Goal: Task Accomplishment & Management: Use online tool/utility

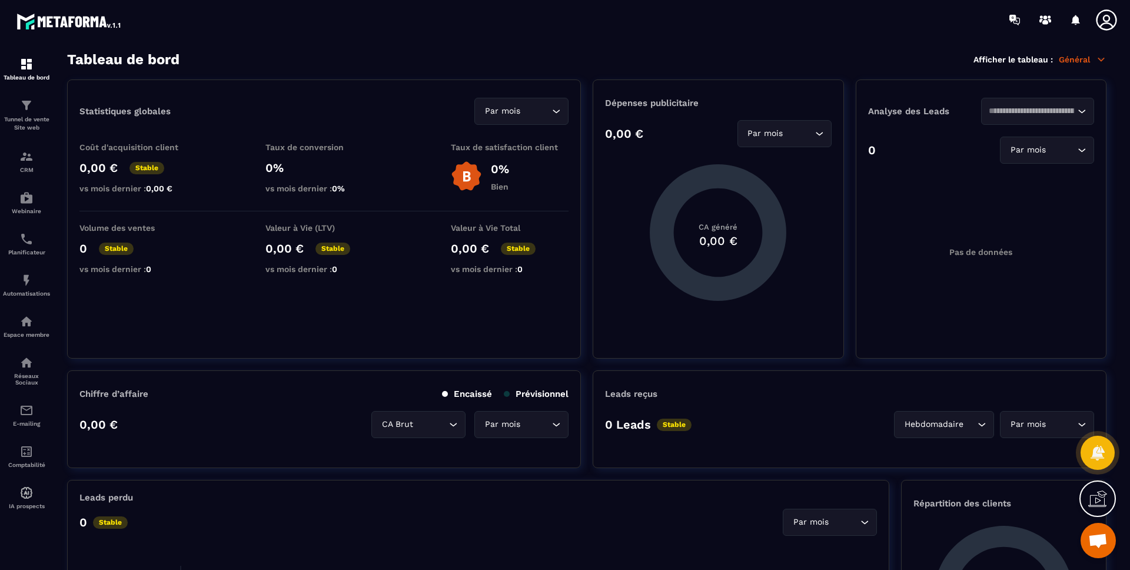
click at [1087, 60] on p "Général" at bounding box center [1082, 59] width 48 height 11
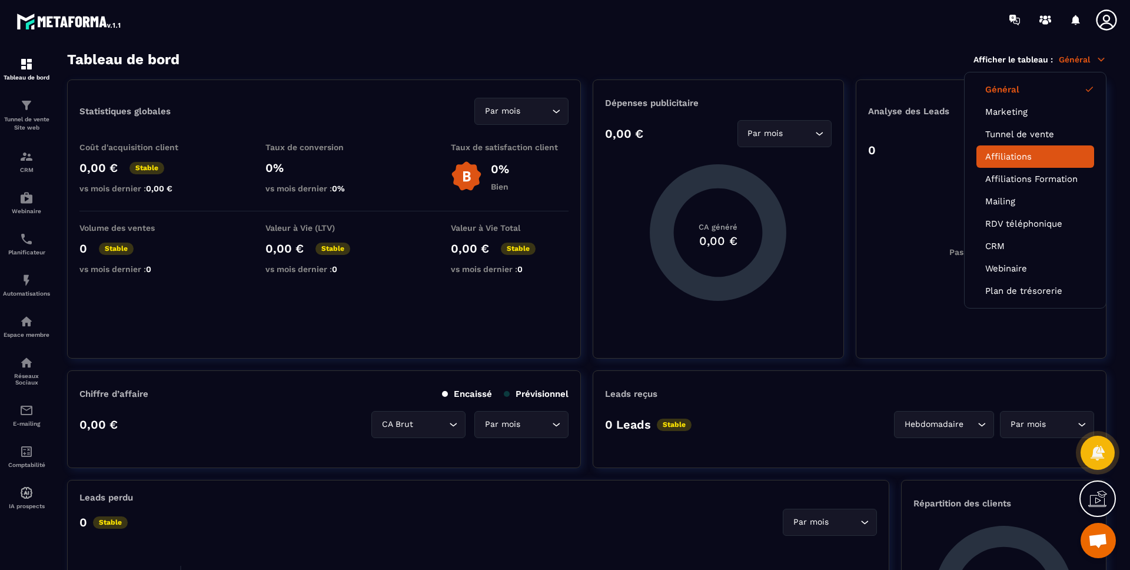
click at [1028, 164] on li "Affiliations" at bounding box center [1035, 156] width 118 height 22
click at [1021, 158] on link "Affiliations" at bounding box center [1035, 156] width 100 height 11
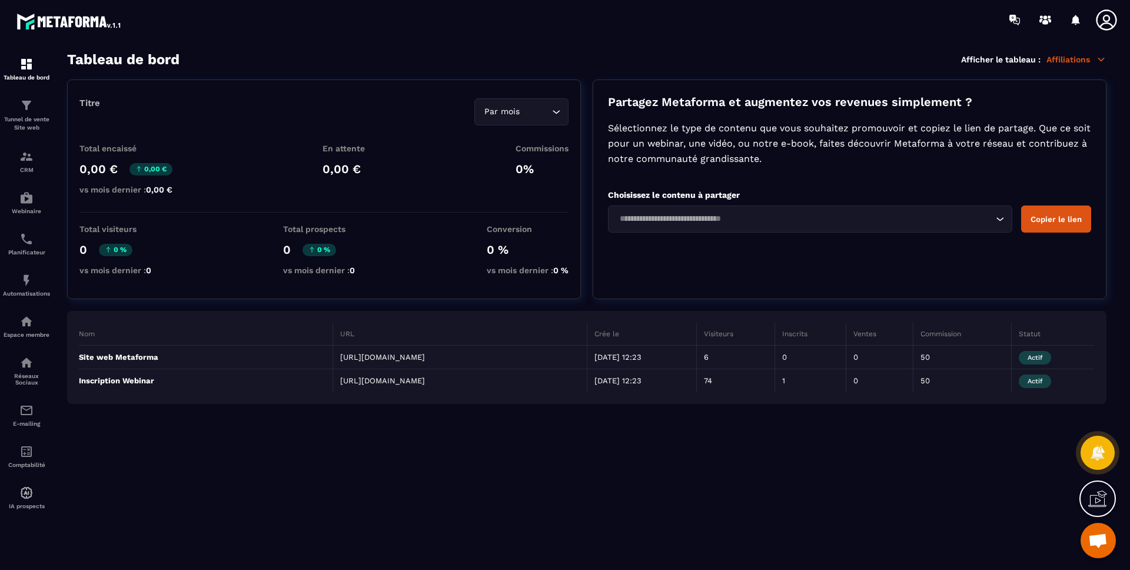
click at [647, 437] on section "Tableau de bord Afficher le tableau : Affiliations Titre Par mois Loading... To…" at bounding box center [586, 310] width 1063 height 519
click at [231, 65] on div "Tableau de bord Afficher le tableau : Affiliations" at bounding box center [586, 59] width 1039 height 16
click at [25, 328] on div "Espace membre" at bounding box center [26, 326] width 47 height 24
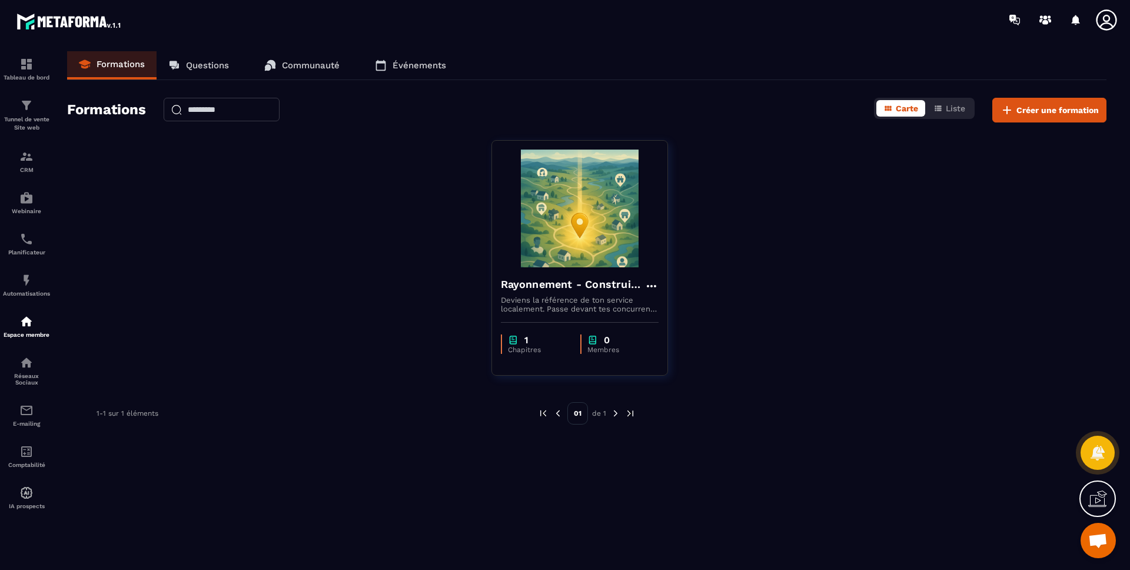
drag, startPoint x: 121, startPoint y: 103, endPoint x: 129, endPoint y: 105, distance: 7.8
click at [121, 103] on h2 "Formations" at bounding box center [106, 110] width 79 height 25
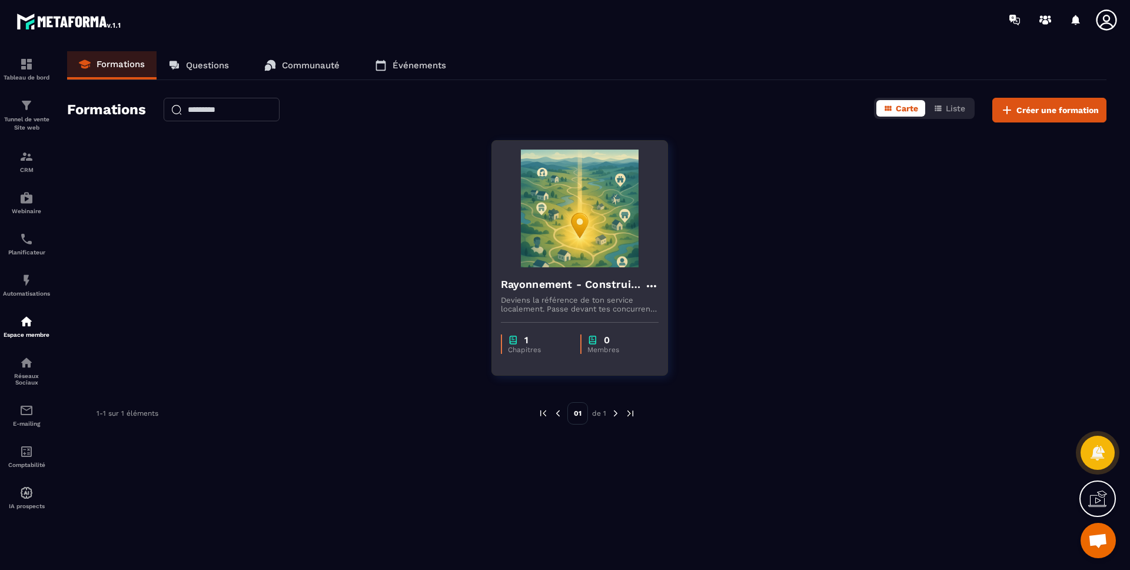
click at [587, 283] on h4 "Rayonnement - Construire une page Google My Business optimisée" at bounding box center [573, 284] width 144 height 16
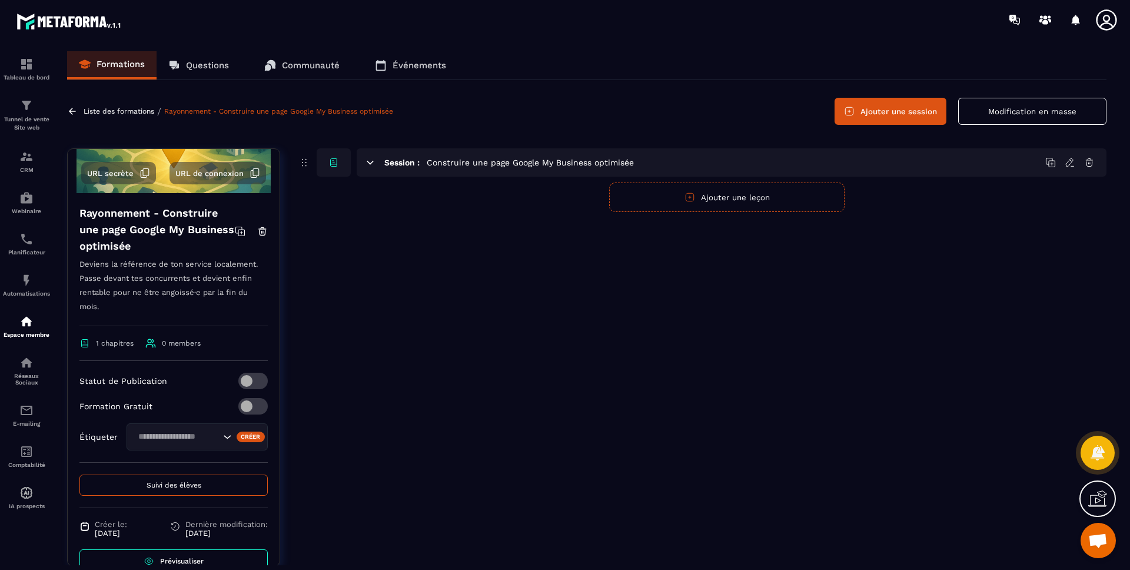
scroll to position [114, 0]
click at [142, 217] on h4 "Rayonnement - Construire une page Google My Business optimisée" at bounding box center [156, 227] width 155 height 49
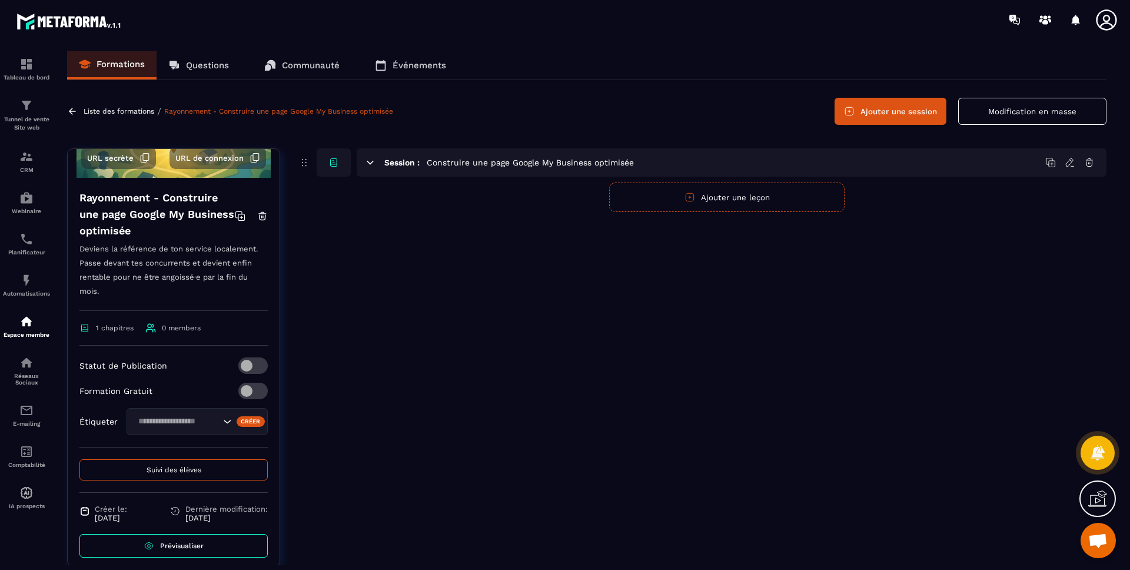
scroll to position [136, 0]
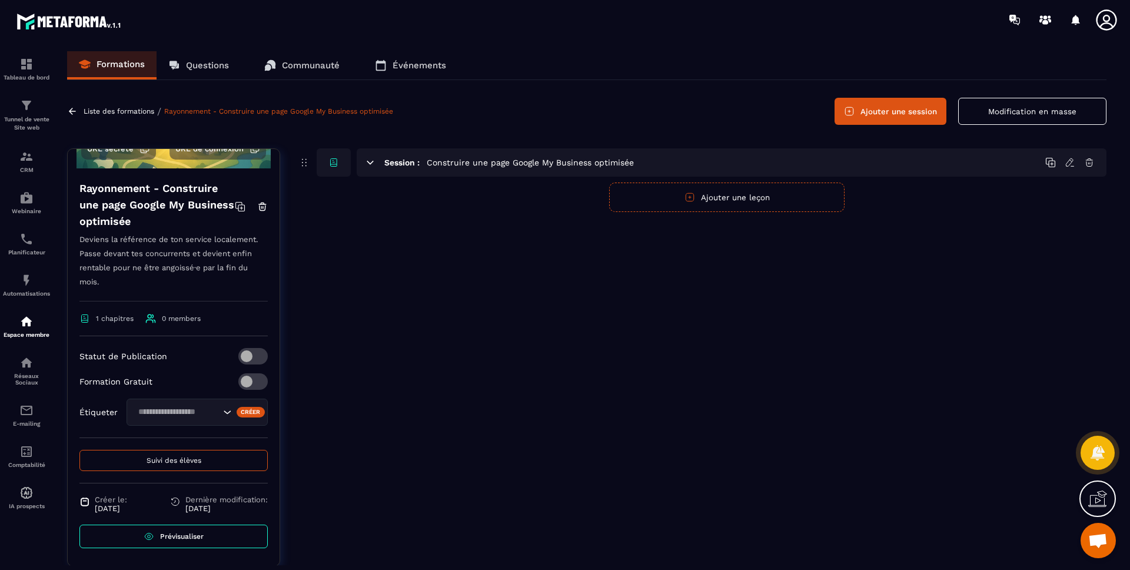
click at [194, 415] on input "Search for option" at bounding box center [177, 411] width 86 height 13
click at [97, 399] on div "Étiqueter Checklist téléchargée Mails Checklist terminés appel découverte audit…" at bounding box center [173, 411] width 188 height 27
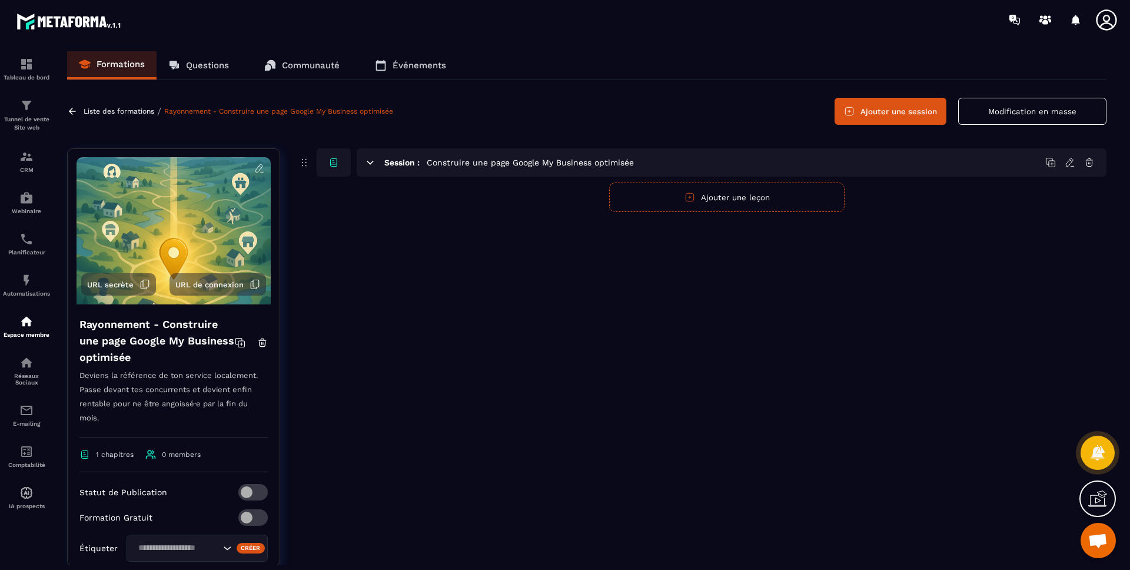
scroll to position [0, 0]
click at [254, 168] on icon at bounding box center [259, 169] width 11 height 11
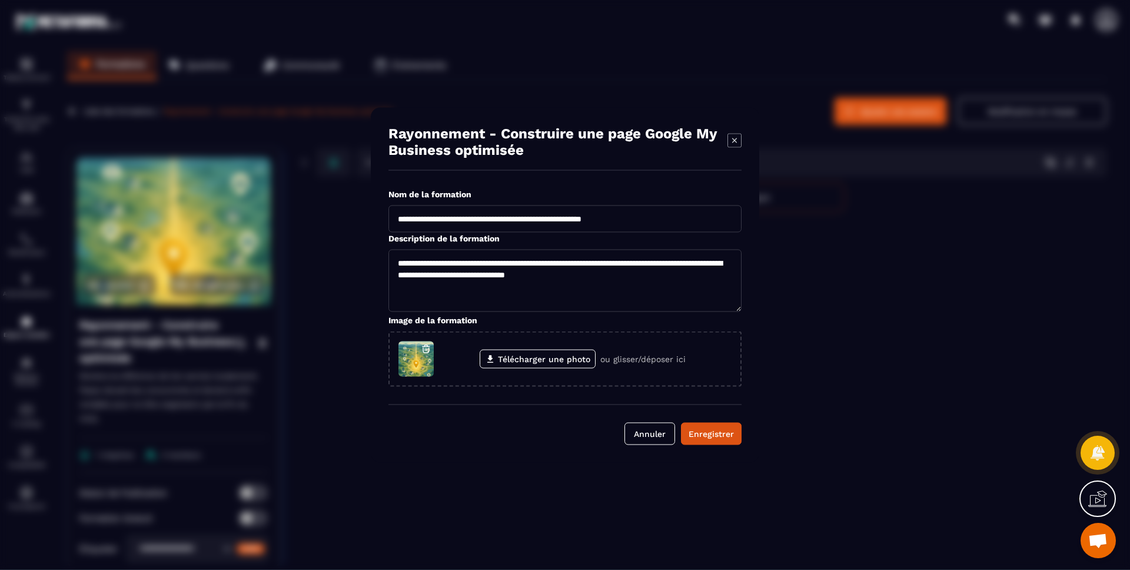
drag, startPoint x: 525, startPoint y: 218, endPoint x: 625, endPoint y: 218, distance: 100.0
click at [625, 218] on input "**********" at bounding box center [564, 218] width 353 height 27
click at [690, 221] on input "**********" at bounding box center [564, 218] width 353 height 27
drag, startPoint x: 691, startPoint y: 221, endPoint x: 514, endPoint y: 219, distance: 177.1
click at [514, 219] on input "**********" at bounding box center [564, 218] width 353 height 27
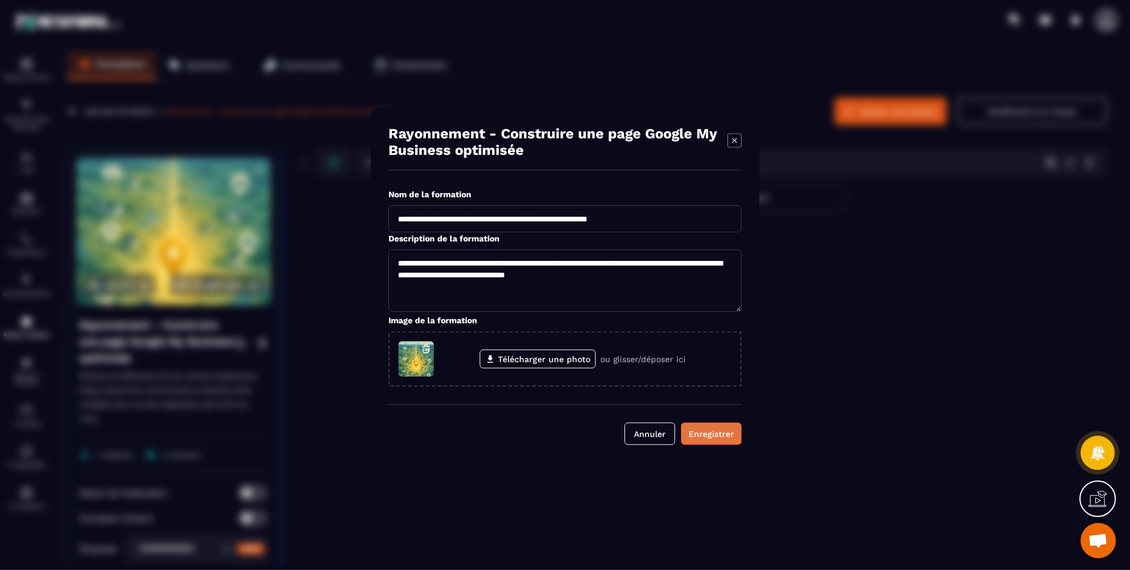
type input "**********"
click at [733, 427] on button "Enregistrer" at bounding box center [711, 433] width 61 height 22
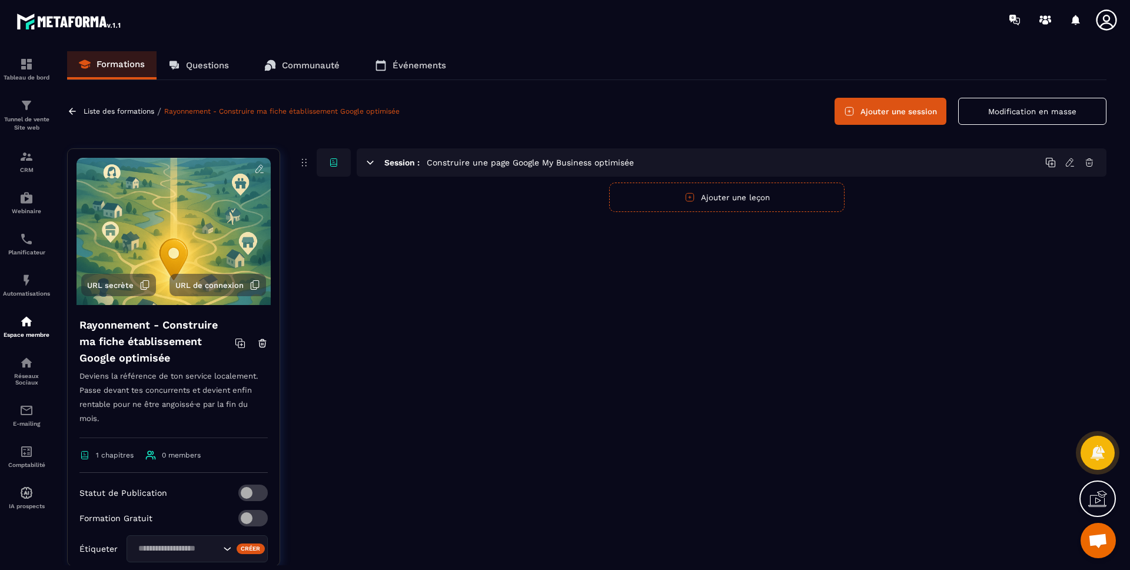
drag, startPoint x: 615, startPoint y: 247, endPoint x: 556, endPoint y: 201, distance: 74.6
click at [614, 246] on div "Session : Construire une page Google My Business optimisée Publier Annuler Ajou…" at bounding box center [702, 365] width 808 height 435
click at [412, 158] on h6 "Session :" at bounding box center [401, 162] width 35 height 9
click at [370, 165] on icon at bounding box center [370, 162] width 11 height 11
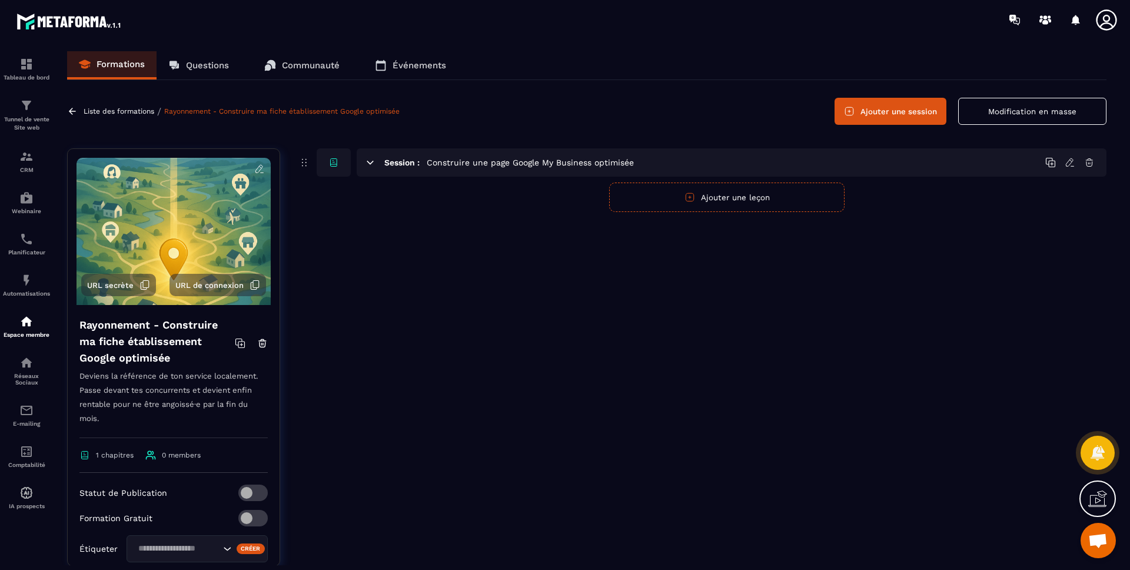
click at [757, 190] on button "Ajouter une leçon" at bounding box center [726, 196] width 235 height 29
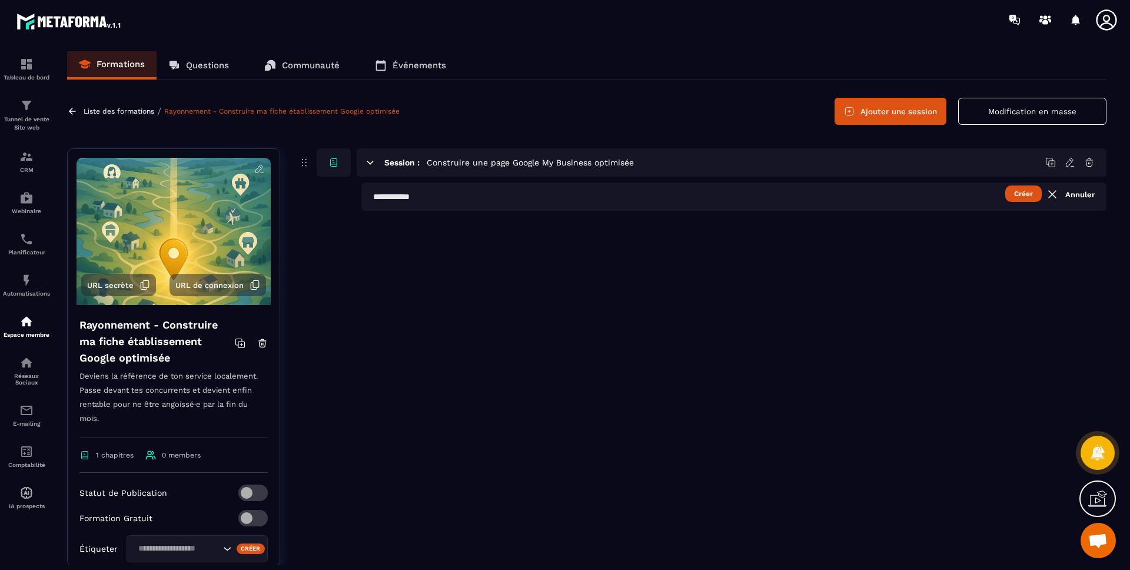
click at [1020, 192] on button "Créer" at bounding box center [1023, 193] width 36 height 16
click at [495, 189] on input "text" at bounding box center [733, 196] width 745 height 28
type input "**********"
click at [1017, 190] on button "Créer" at bounding box center [1023, 193] width 36 height 16
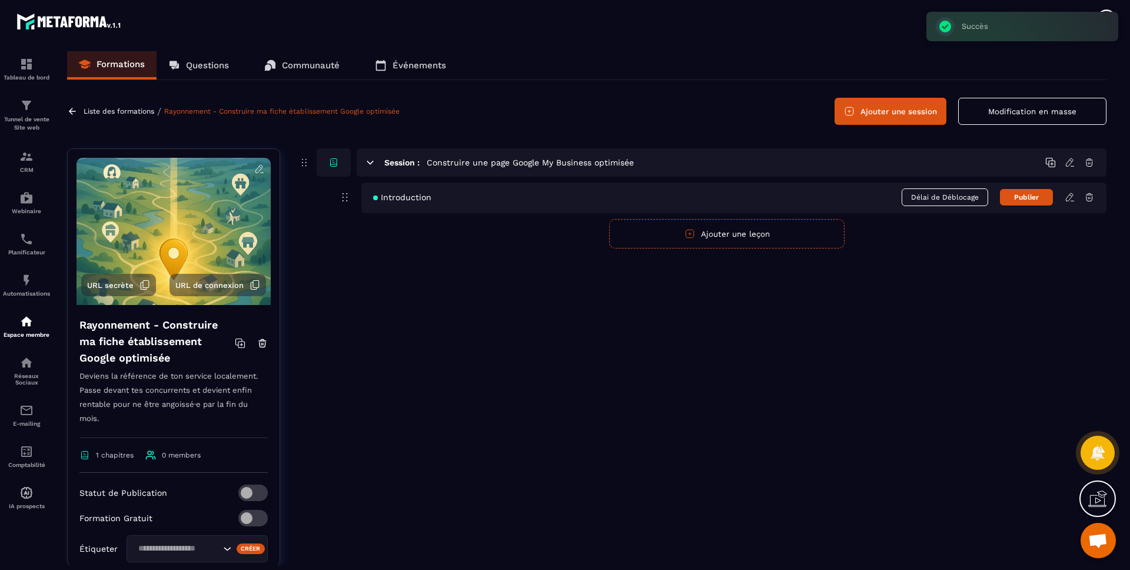
click at [663, 199] on div "Introduction Délai de Déblocage Publier" at bounding box center [733, 197] width 745 height 31
click at [1071, 196] on icon at bounding box center [1070, 196] width 2 height 2
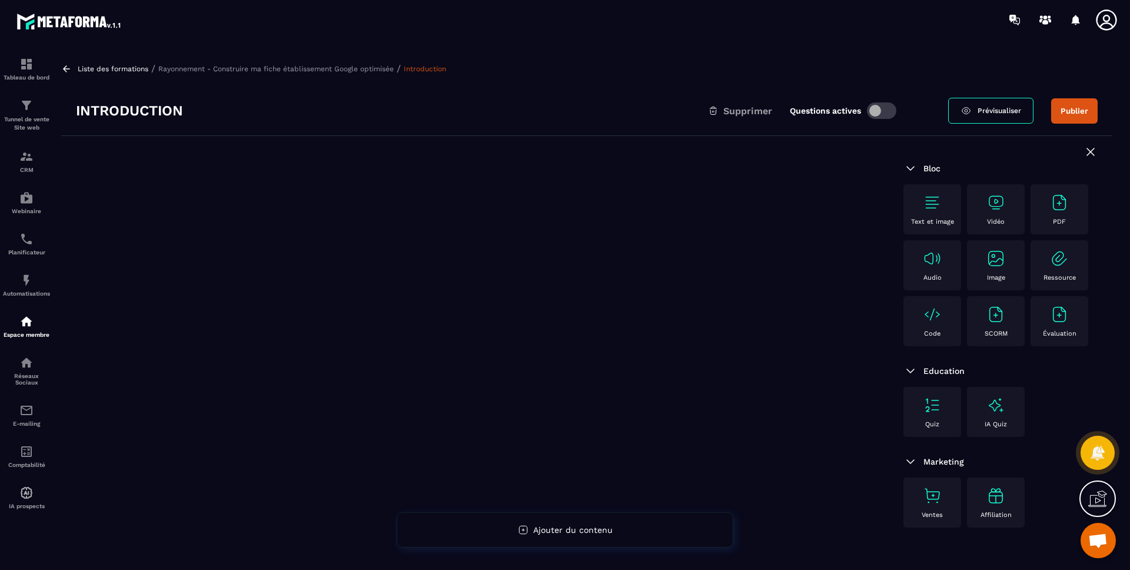
click at [988, 198] on img at bounding box center [995, 202] width 19 height 19
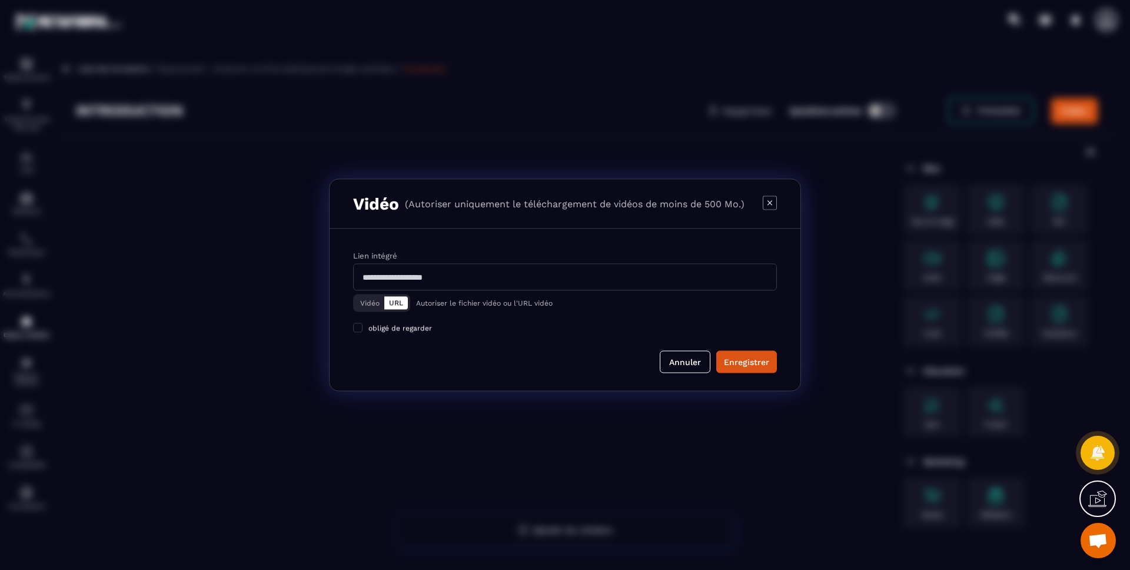
drag, startPoint x: 548, startPoint y: 272, endPoint x: 541, endPoint y: 277, distance: 7.7
click at [548, 272] on input "Modal window" at bounding box center [565, 277] width 424 height 27
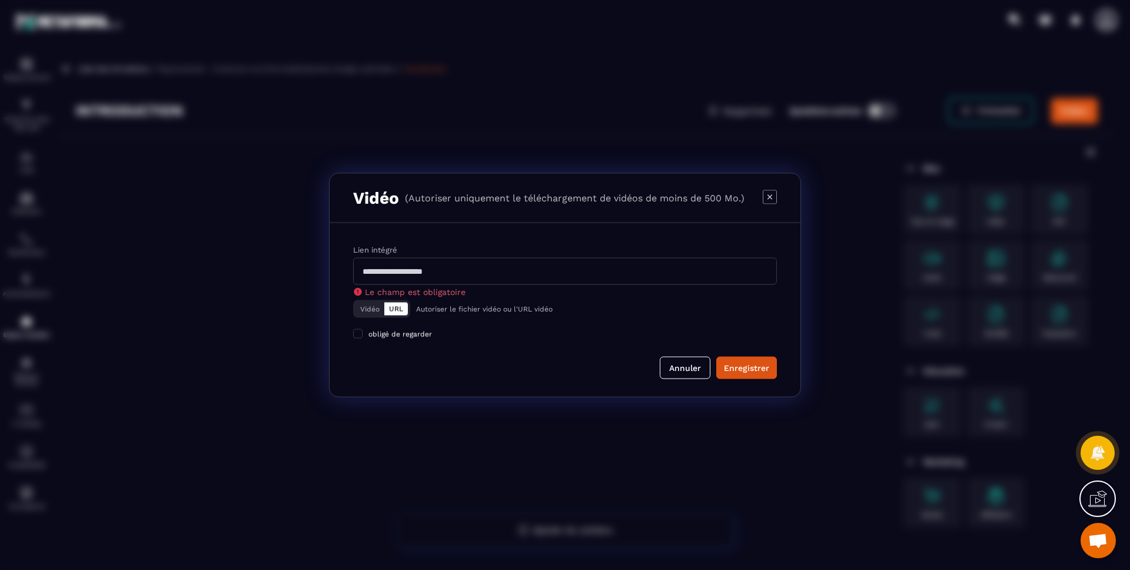
click at [370, 302] on button "Vidéo" at bounding box center [369, 308] width 29 height 13
click at [575, 281] on div "Télécharger un fichier" at bounding box center [565, 277] width 425 height 26
click at [0, 0] on input "Vidéo Télécharger un fichier" at bounding box center [0, 0] width 0 height 0
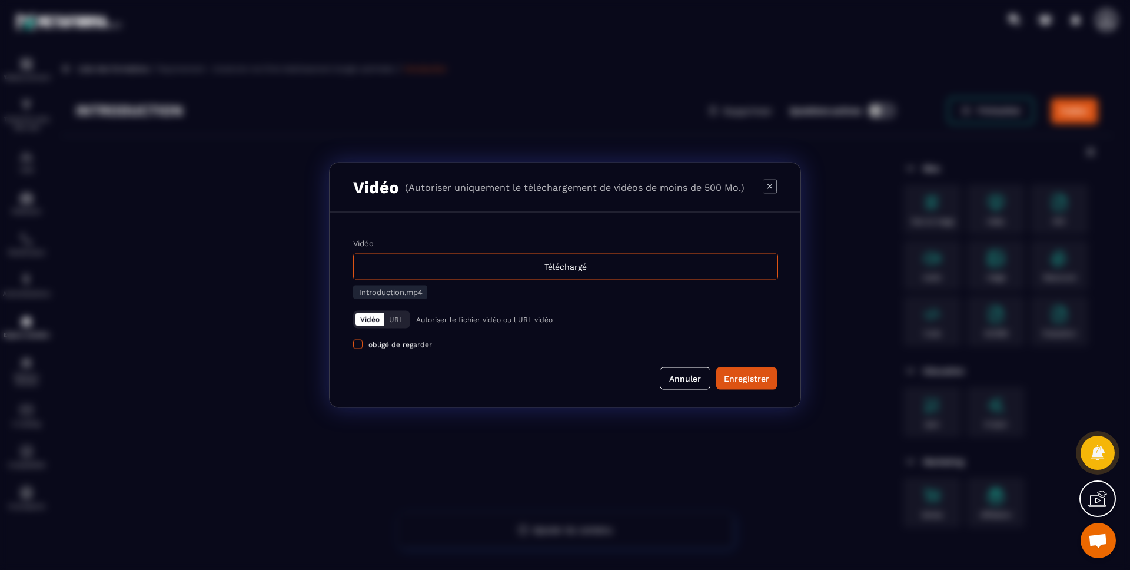
click at [359, 345] on span "Modal window" at bounding box center [357, 343] width 9 height 9
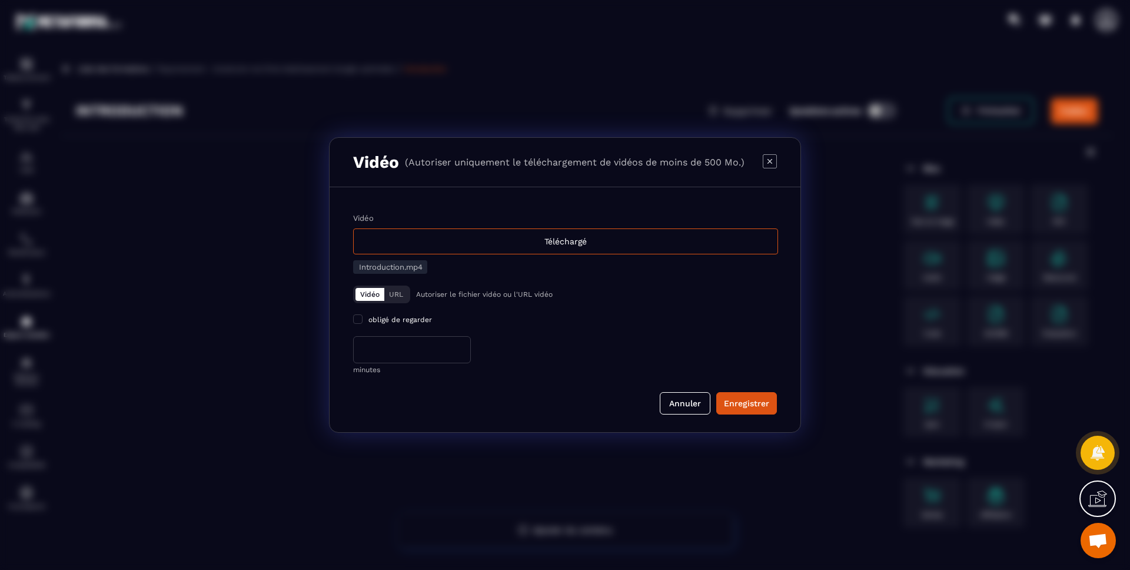
drag, startPoint x: 394, startPoint y: 348, endPoint x: 331, endPoint y: 351, distance: 63.1
click at [331, 351] on div "Vidéo Téléchargé Introduction.mp4 Vidéo URL Autoriser le fichier vidéo ou l'URL…" at bounding box center [564, 309] width 471 height 245
type input "*"
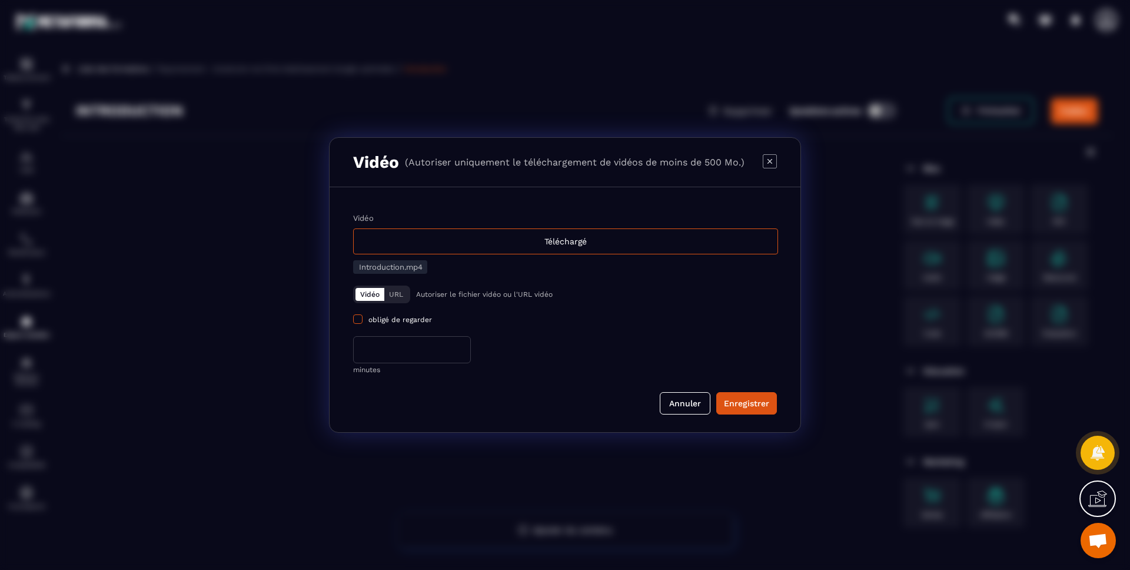
click at [377, 315] on span "obligé de regarder" at bounding box center [400, 319] width 64 height 8
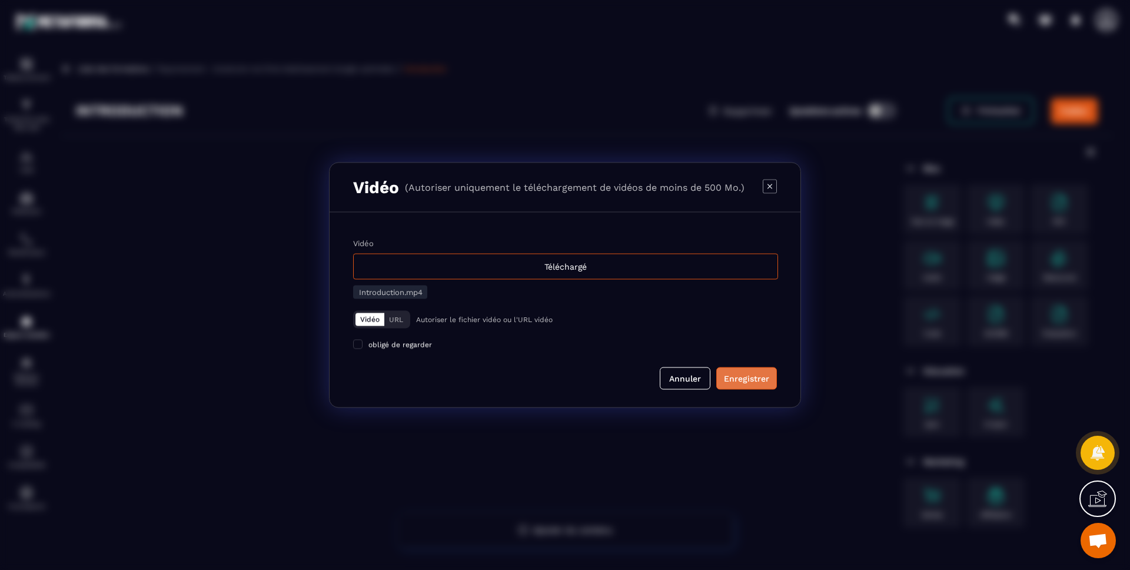
click at [727, 375] on div "Enregistrer" at bounding box center [746, 378] width 45 height 12
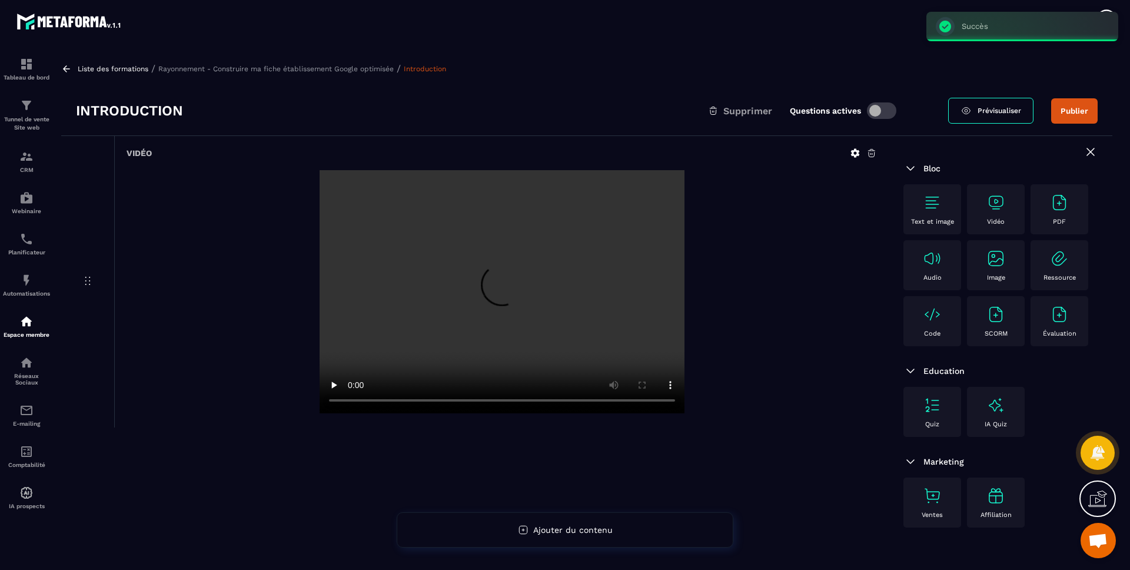
click at [1081, 109] on button "Publier" at bounding box center [1074, 110] width 46 height 25
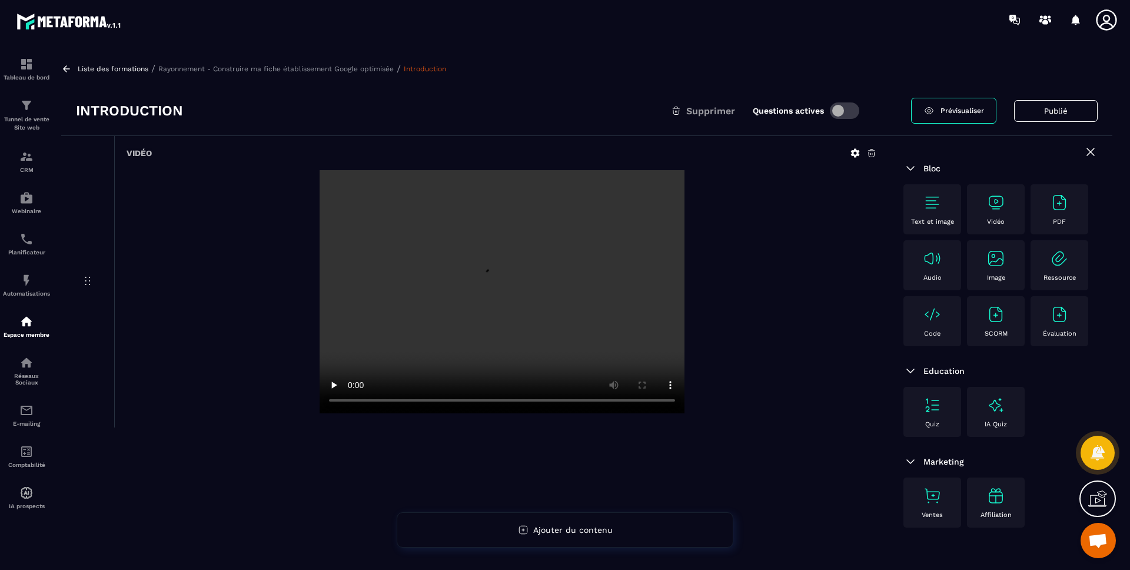
click at [843, 109] on span at bounding box center [844, 110] width 29 height 16
click at [764, 302] on div at bounding box center [501, 292] width 750 height 245
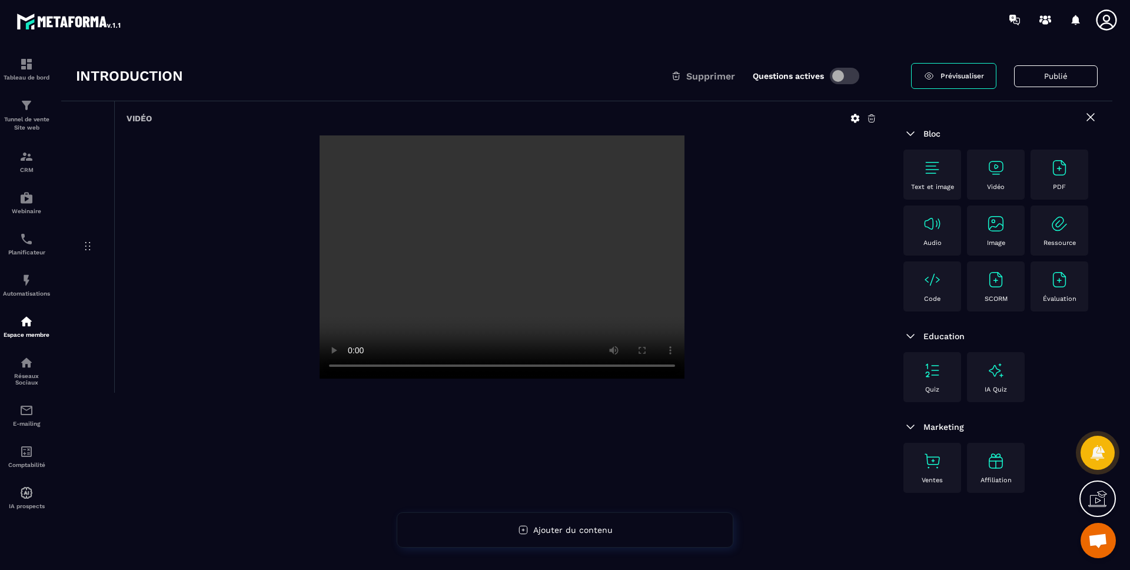
scroll to position [76, 0]
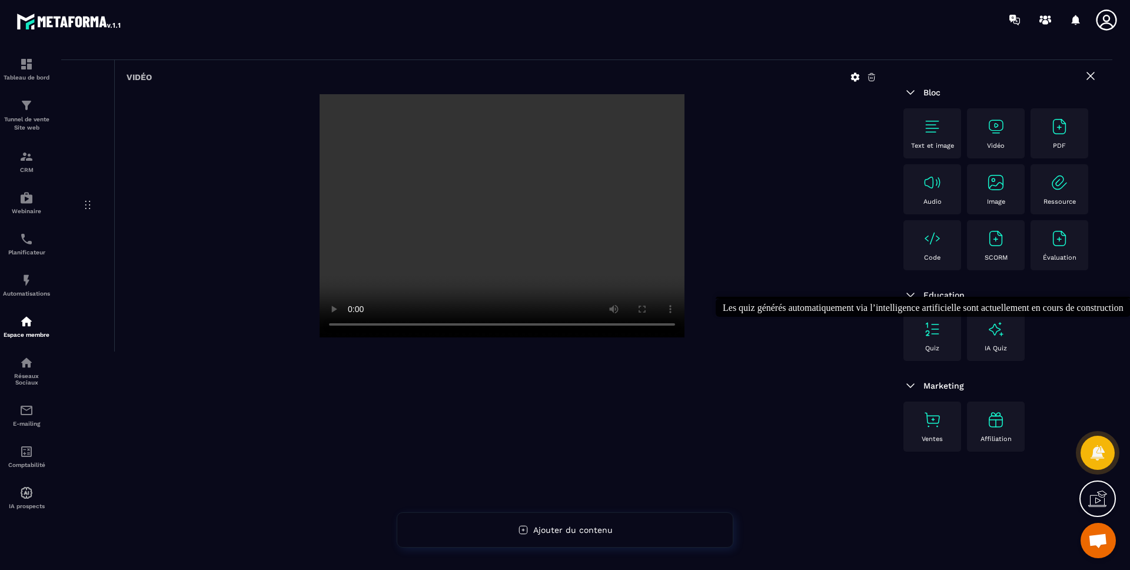
click at [1001, 339] on div "IA Quiz" at bounding box center [996, 335] width 46 height 32
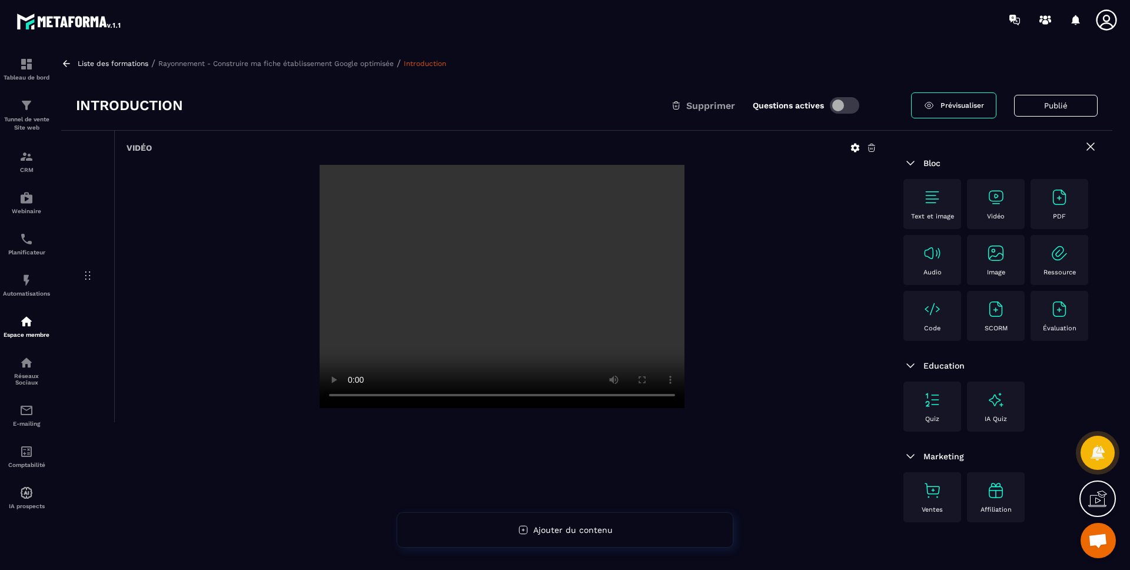
scroll to position [0, 0]
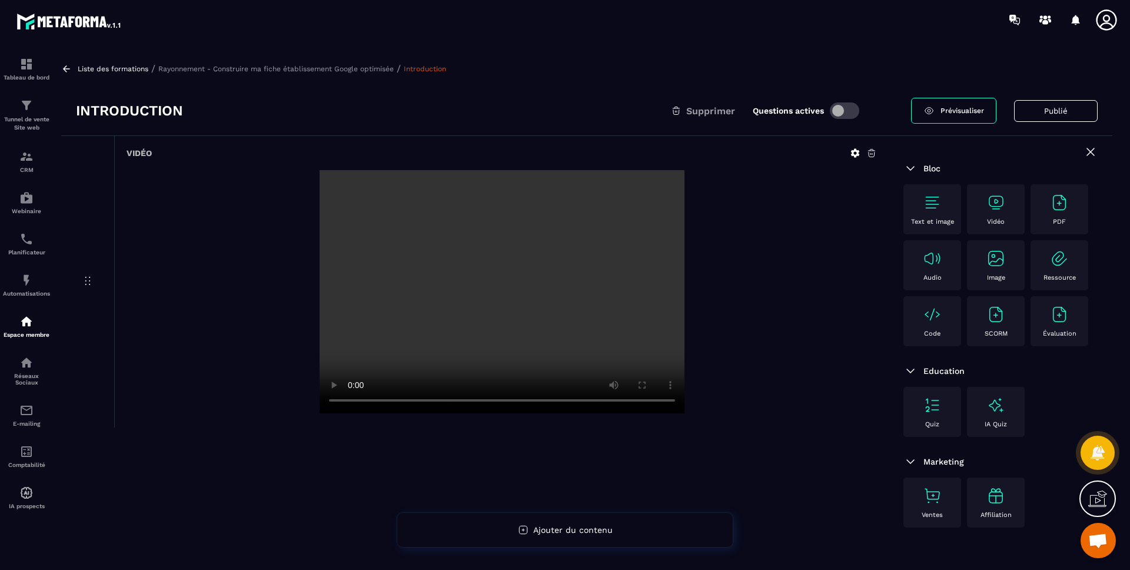
click at [937, 204] on img at bounding box center [932, 202] width 19 height 19
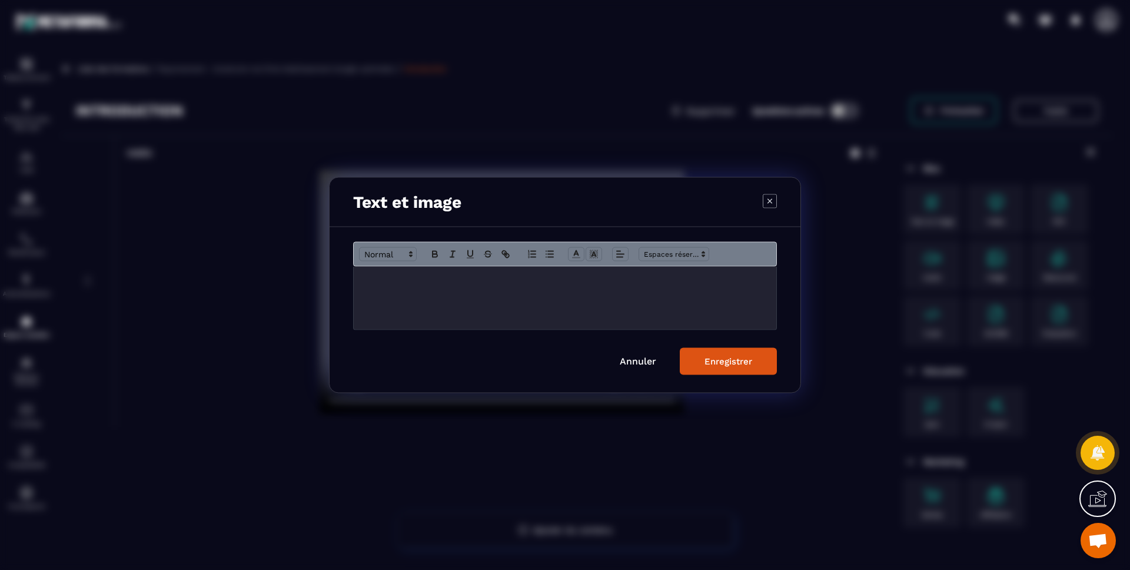
click at [476, 305] on div "Modal window" at bounding box center [565, 298] width 422 height 63
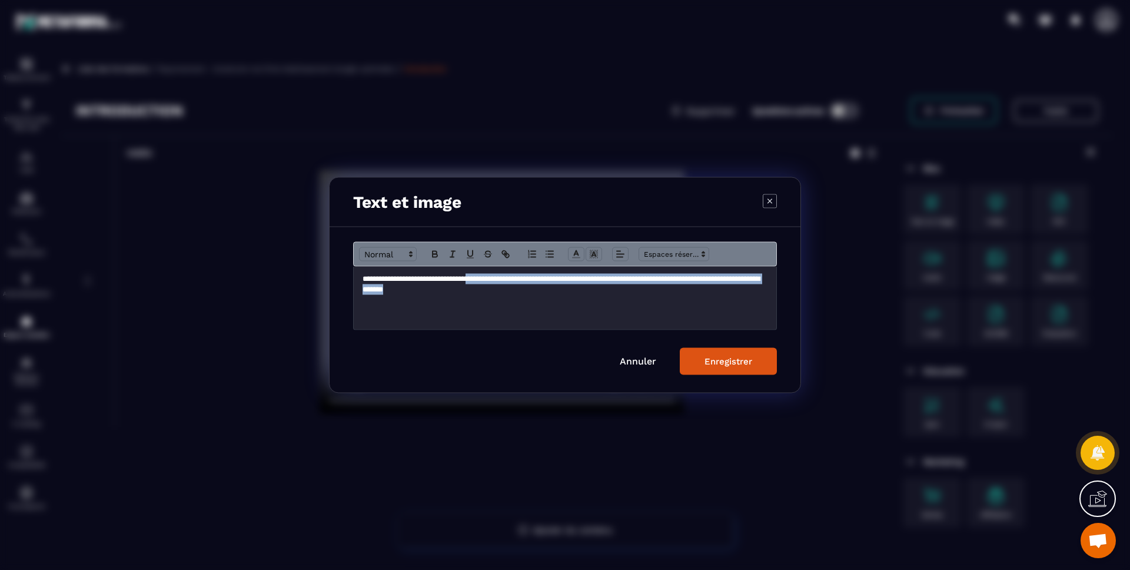
drag, startPoint x: 570, startPoint y: 289, endPoint x: 486, endPoint y: 280, distance: 84.6
click at [486, 280] on p "**********" at bounding box center [564, 285] width 405 height 22
click at [498, 252] on button "Modal window" at bounding box center [505, 254] width 16 height 14
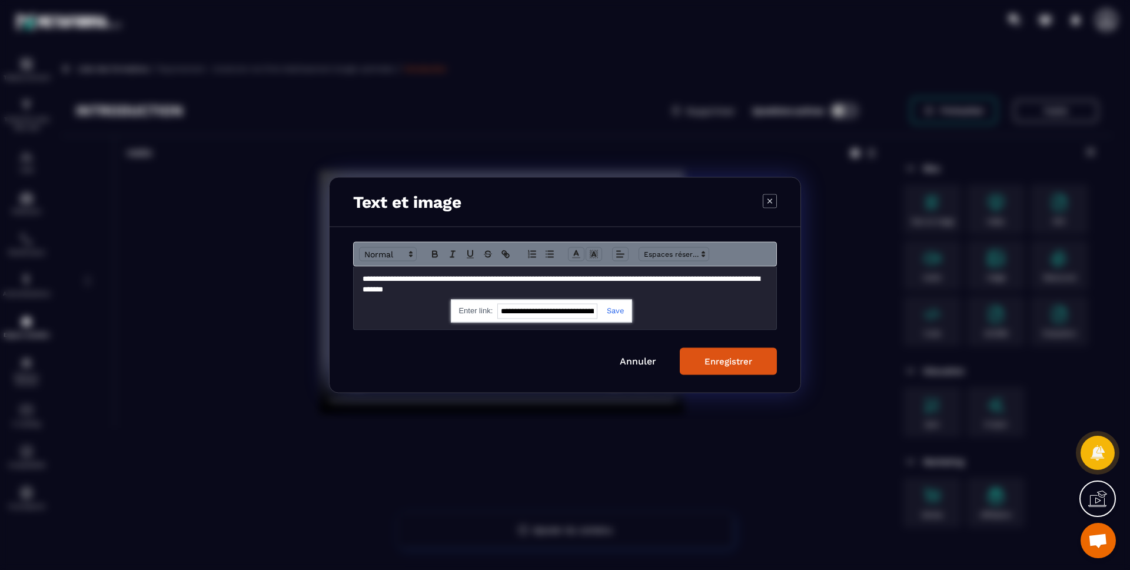
scroll to position [0, 345]
click at [613, 311] on link "Modal window" at bounding box center [610, 310] width 27 height 9
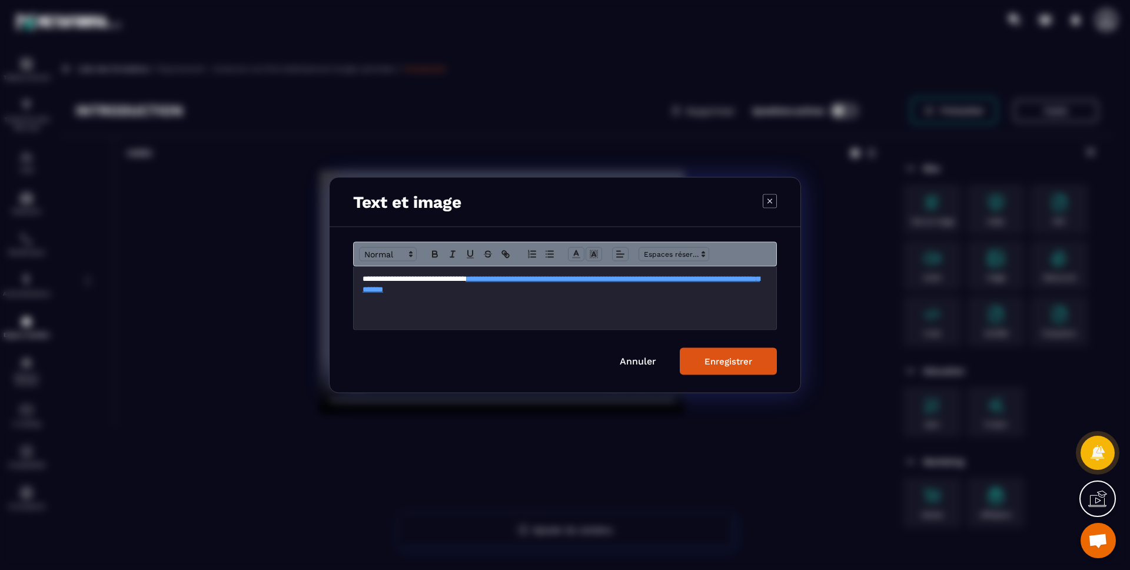
click at [594, 292] on p "**********" at bounding box center [564, 285] width 405 height 22
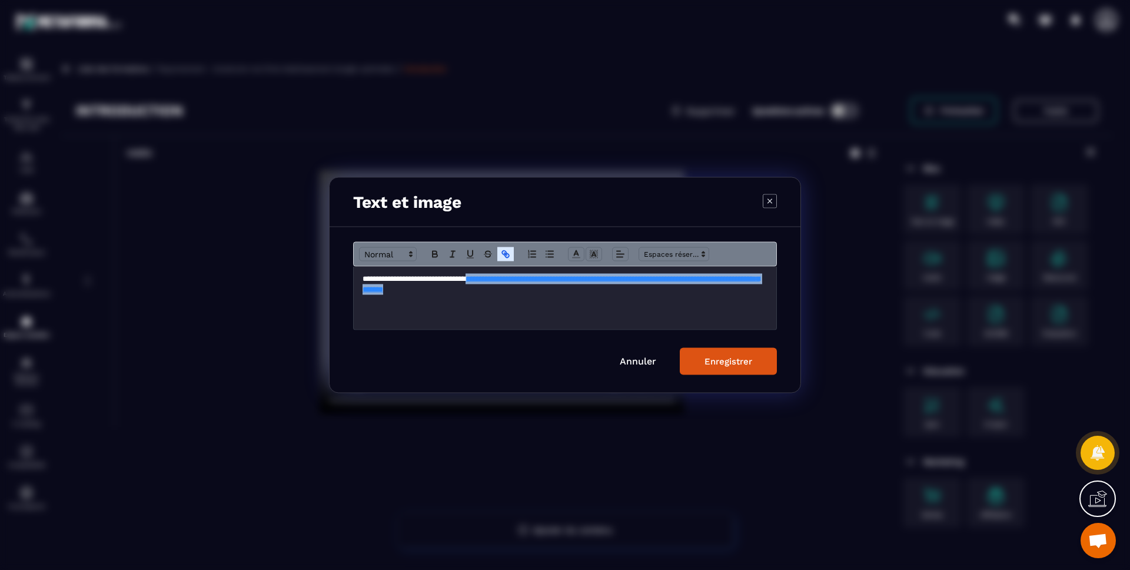
drag, startPoint x: 586, startPoint y: 290, endPoint x: 487, endPoint y: 282, distance: 99.8
click at [487, 282] on p "**********" at bounding box center [564, 285] width 405 height 22
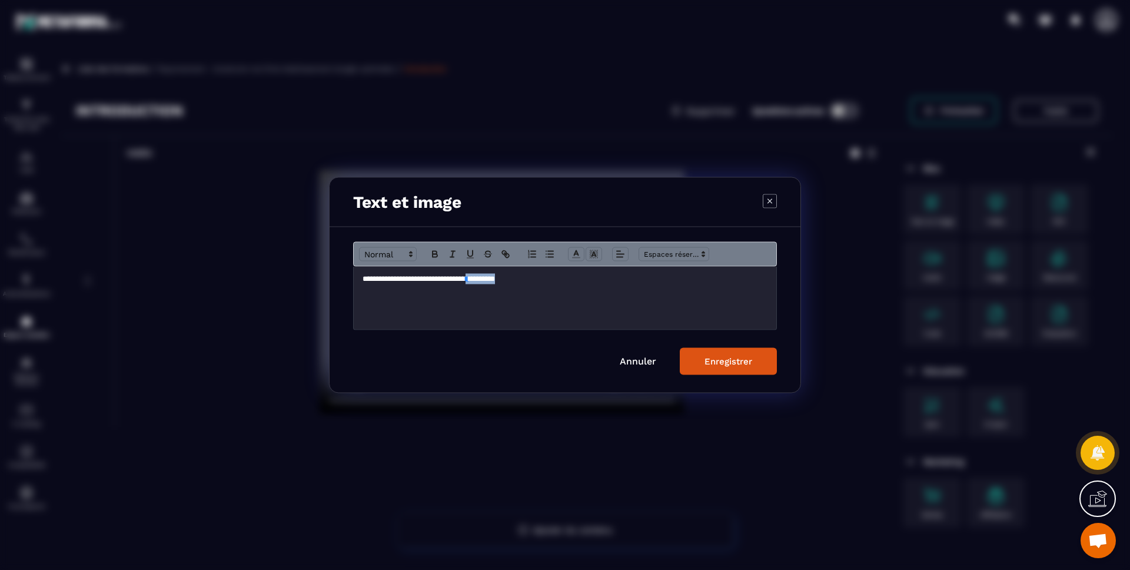
drag, startPoint x: 522, startPoint y: 277, endPoint x: 486, endPoint y: 277, distance: 35.9
click at [486, 277] on p "**********" at bounding box center [564, 279] width 405 height 11
click at [506, 251] on icon "Modal window" at bounding box center [505, 254] width 11 height 11
click at [520, 302] on input "**********" at bounding box center [510, 300] width 100 height 15
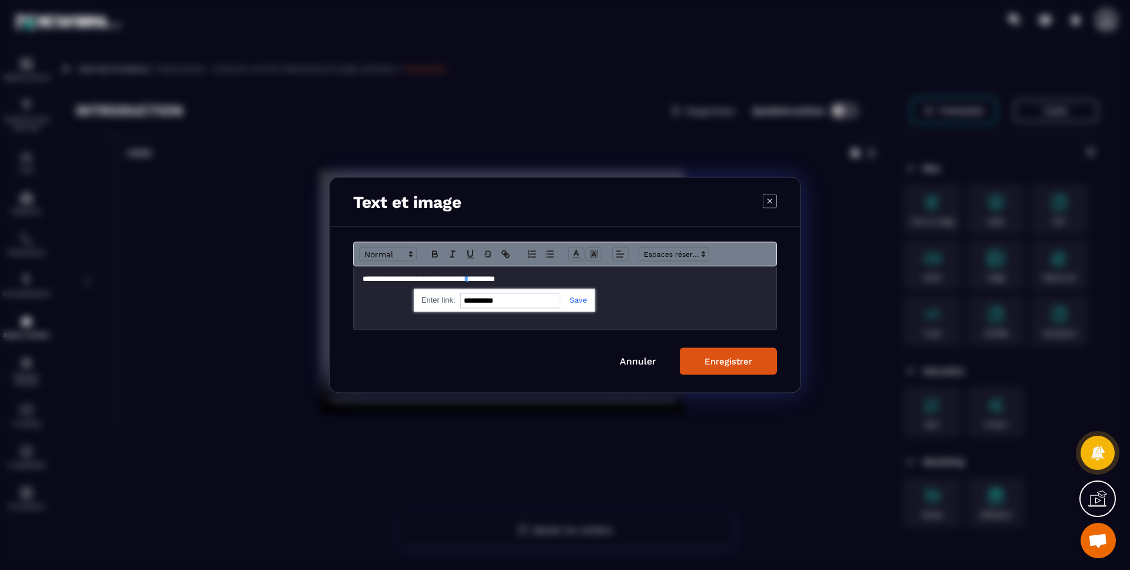
click at [520, 302] on input "**********" at bounding box center [510, 300] width 100 height 15
paste input "**********"
type input "**********"
click at [573, 301] on link "Modal window" at bounding box center [573, 299] width 27 height 9
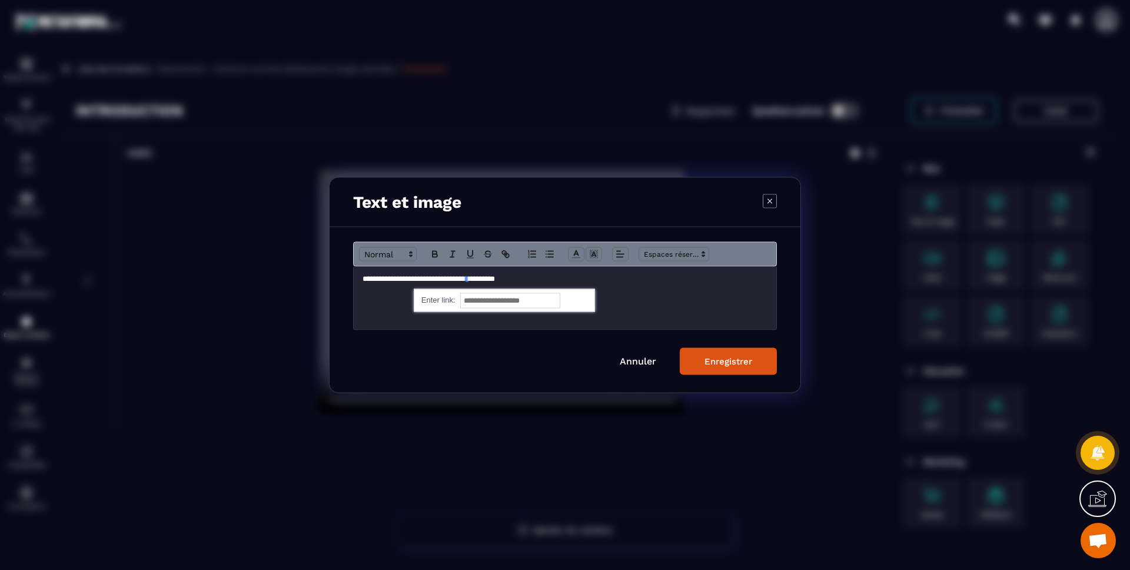
scroll to position [0, 0]
click at [581, 295] on div "**********" at bounding box center [565, 298] width 422 height 63
click at [541, 281] on p "**********" at bounding box center [564, 279] width 405 height 11
click at [594, 299] on p "**********" at bounding box center [564, 300] width 405 height 11
click at [718, 357] on div "Enregistrer" at bounding box center [728, 361] width 48 height 11
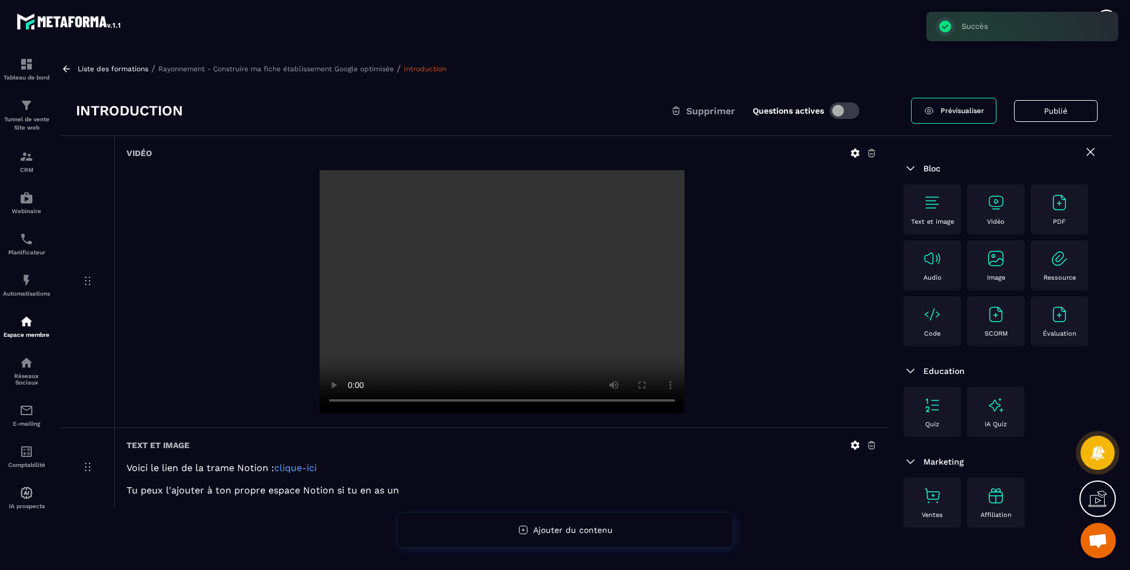
scroll to position [2, 0]
click at [858, 444] on icon at bounding box center [855, 442] width 9 height 9
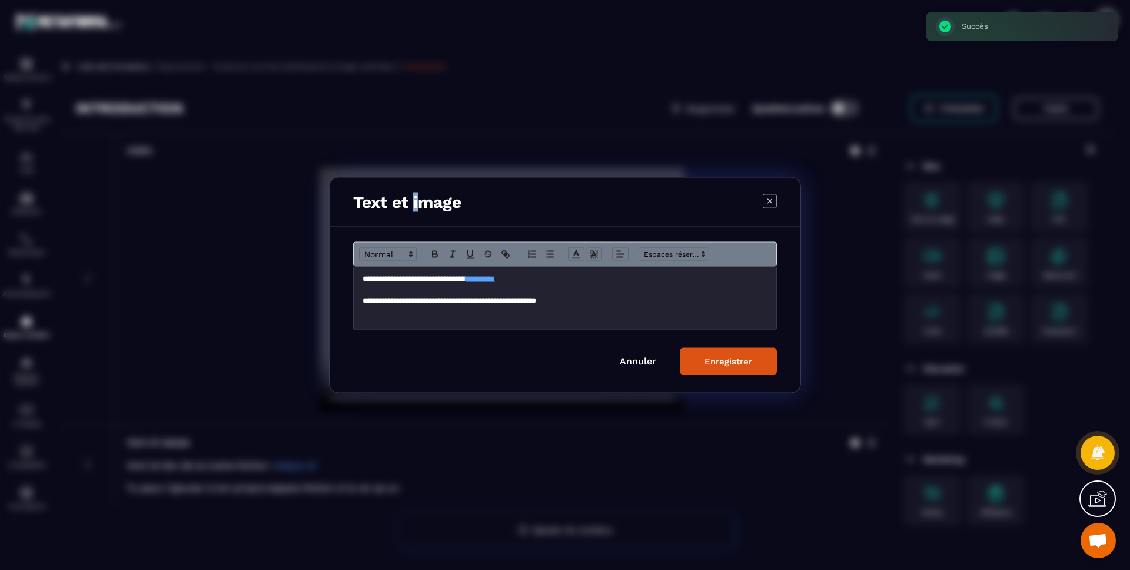
click at [414, 197] on h3 "Text et image" at bounding box center [407, 201] width 108 height 19
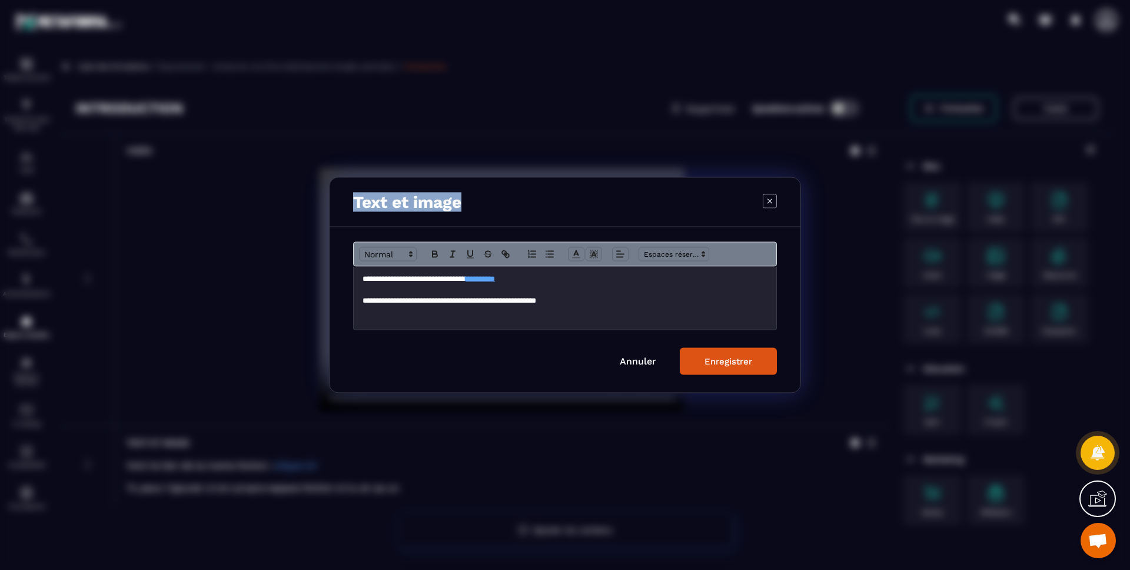
click at [414, 197] on h3 "Text et image" at bounding box center [407, 201] width 108 height 19
click at [743, 365] on div "Enregistrer" at bounding box center [728, 361] width 48 height 11
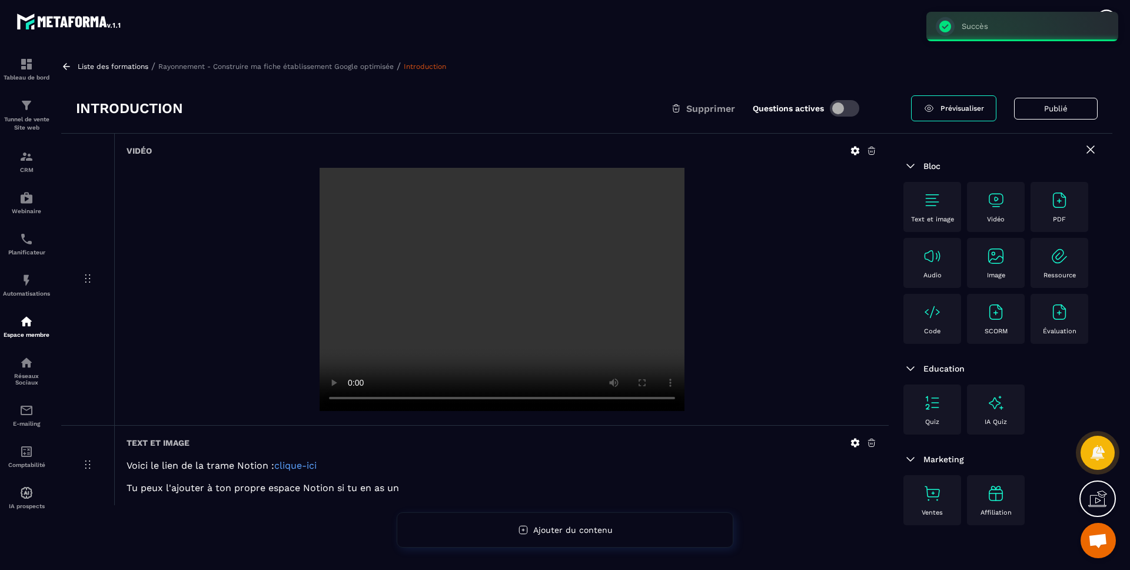
click at [940, 62] on div "Liste des formations / Rayonnement - Construire ma fiche établissement Google o…" at bounding box center [586, 66] width 1051 height 11
click at [967, 105] on span "Prévisualiser" at bounding box center [962, 108] width 44 height 8
click at [879, 85] on div "Introduction Supprimer Questions actives Prévisualiser Publié" at bounding box center [586, 109] width 1051 height 50
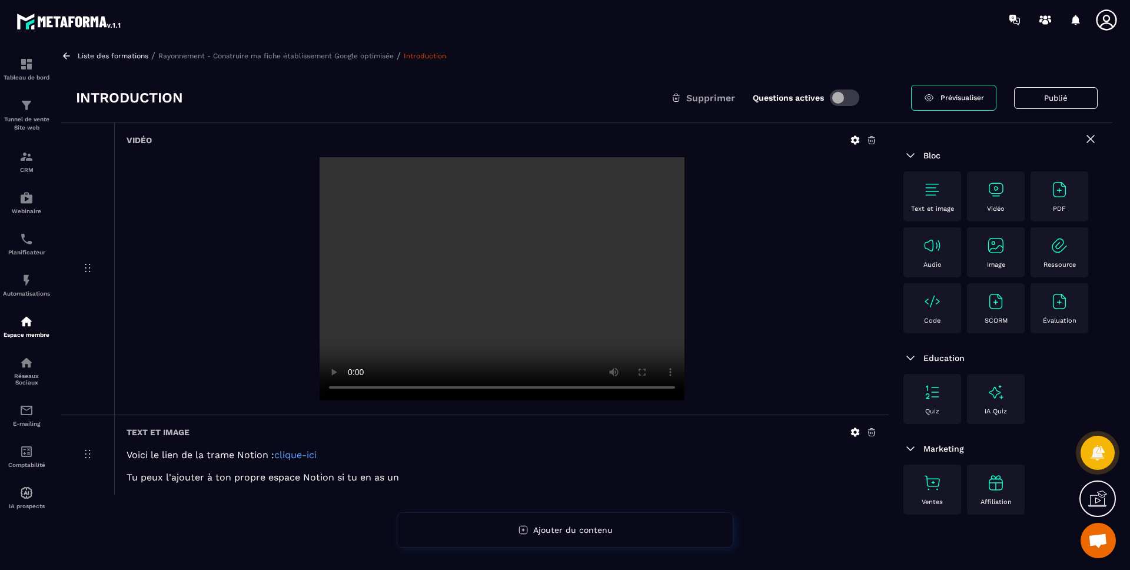
scroll to position [76, 0]
